Goal: Check status: Check status

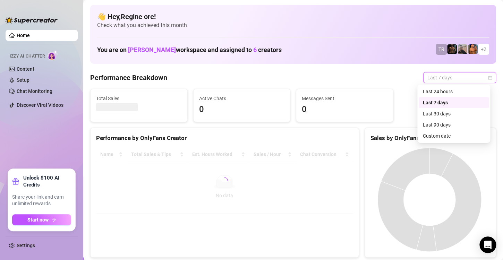
click at [445, 135] on div "Custom date" at bounding box center [454, 136] width 62 height 8
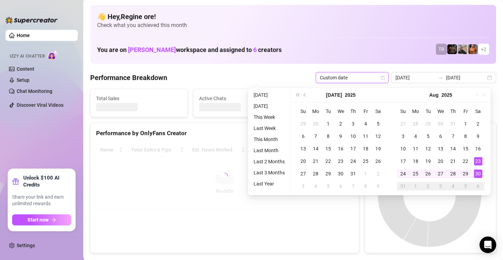
click at [477, 175] on div "30" at bounding box center [478, 174] width 8 height 8
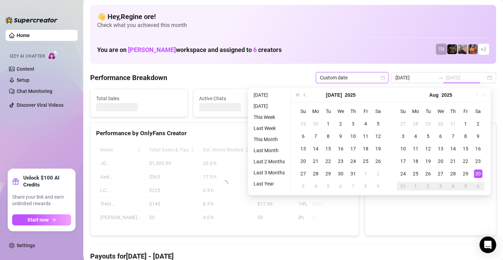
type input "[DATE]"
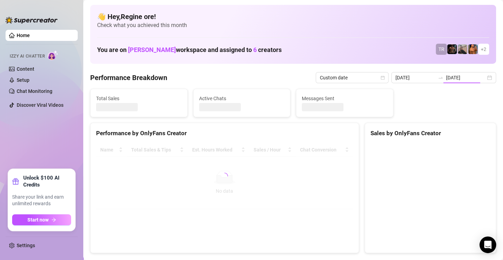
type input "[DATE]"
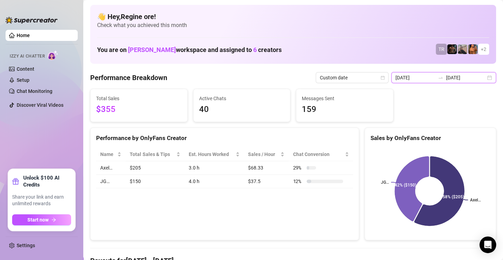
click at [422, 74] on input "[DATE]" at bounding box center [416, 78] width 40 height 8
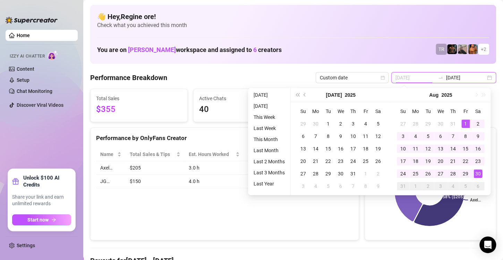
type input "[DATE]"
click at [464, 125] on div "1" at bounding box center [466, 124] width 8 height 8
type input "[DATE]"
click at [476, 173] on div "30" at bounding box center [478, 174] width 8 height 8
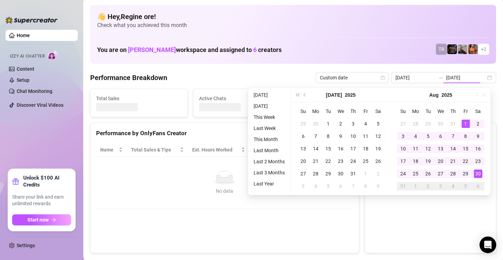
type input "[DATE]"
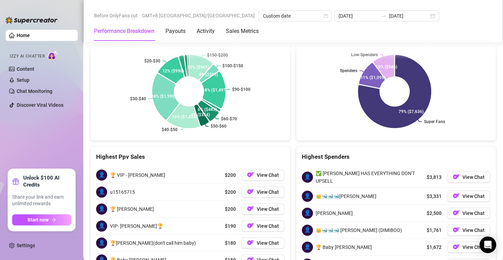
scroll to position [1151, 0]
